Goal: Transaction & Acquisition: Purchase product/service

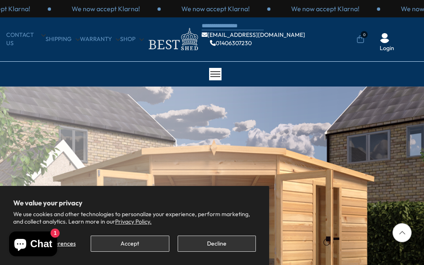
click at [137, 242] on button "Accept" at bounding box center [130, 244] width 78 height 16
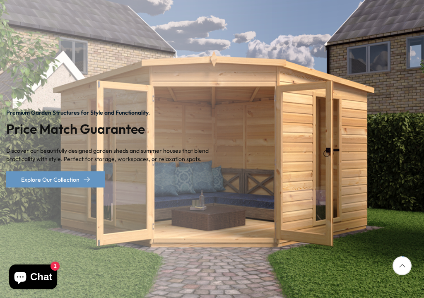
scroll to position [92, 0]
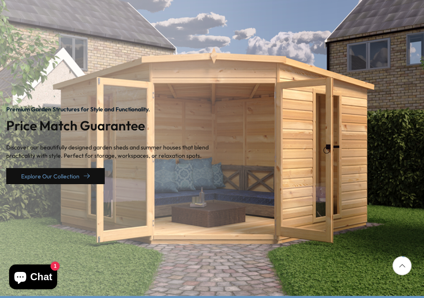
click at [91, 174] on link "Explore Our Collection" at bounding box center [55, 176] width 99 height 16
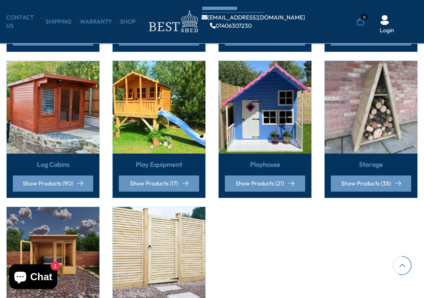
scroll to position [483, 0]
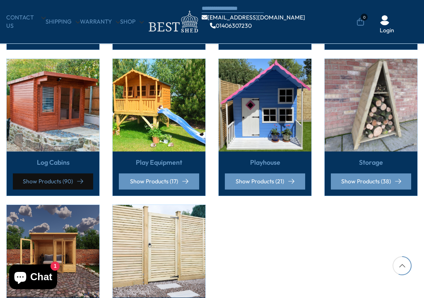
click at [56, 181] on link "Show Products (90)" at bounding box center [53, 181] width 80 height 16
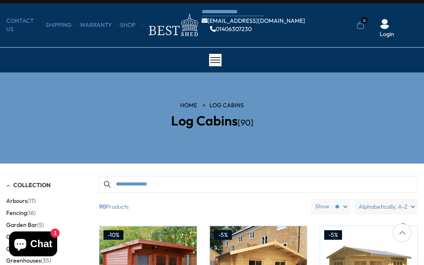
scroll to position [2, 0]
